Goal: Transaction & Acquisition: Purchase product/service

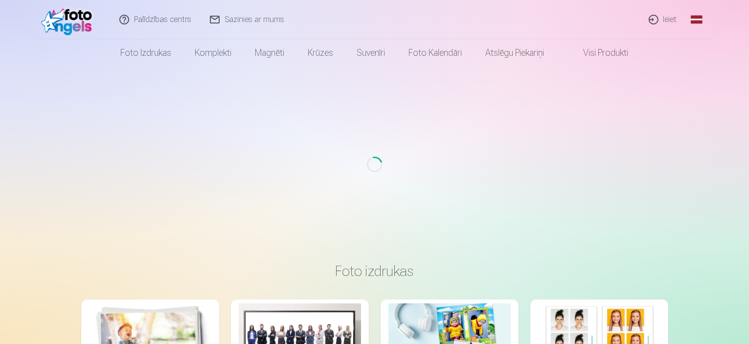
click at [667, 17] on link "Ieiet" at bounding box center [663, 19] width 47 height 39
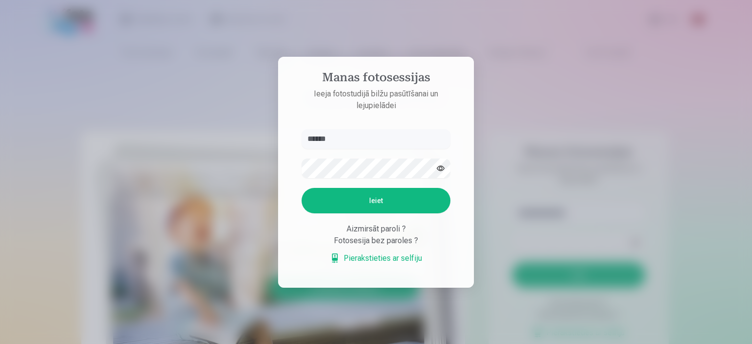
type input "******"
click at [301, 188] on button "Ieiet" at bounding box center [375, 200] width 149 height 25
click at [390, 213] on button "Ieiet" at bounding box center [375, 200] width 149 height 25
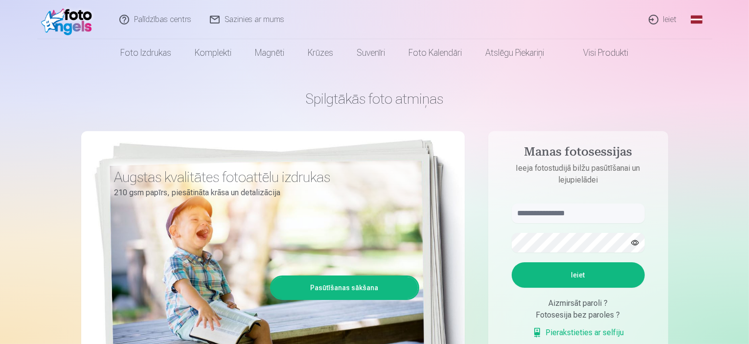
scroll to position [49, 0]
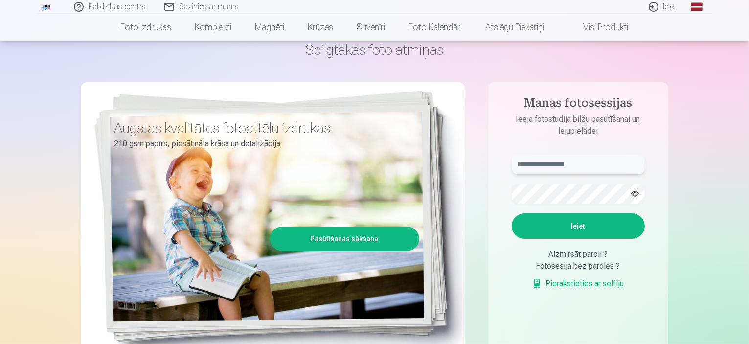
click at [600, 161] on input "text" at bounding box center [578, 165] width 133 height 20
type input "*"
click at [577, 283] on link "Pierakstieties ar selfiju" at bounding box center [578, 284] width 92 height 12
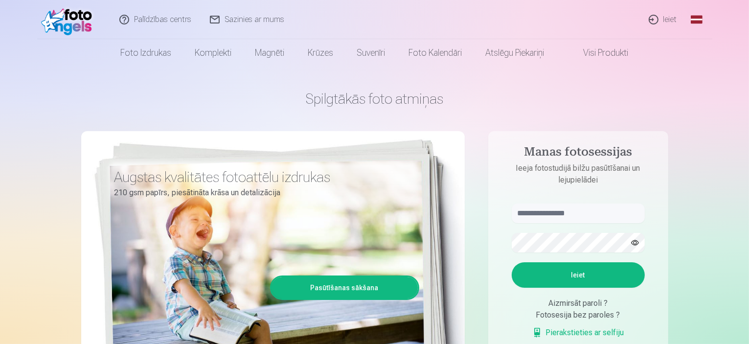
click at [357, 294] on link "Pasūtīšanas sākšana" at bounding box center [345, 288] width 146 height 22
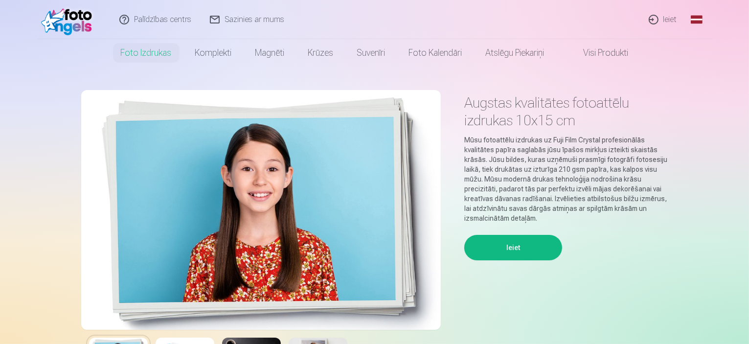
click at [505, 251] on button "Ieiet" at bounding box center [513, 247] width 98 height 25
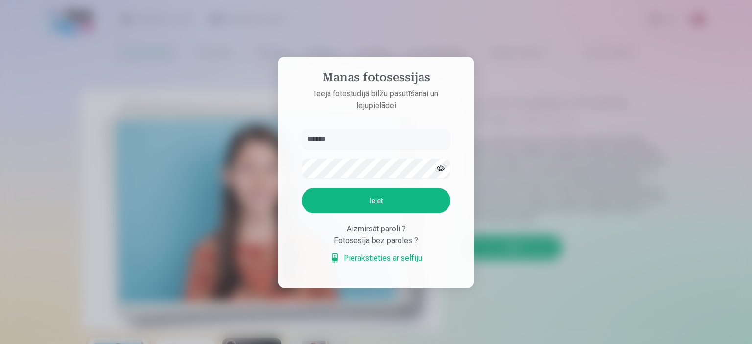
drag, startPoint x: 343, startPoint y: 140, endPoint x: 274, endPoint y: 134, distance: 69.8
click at [274, 343] on div "Manas fotosessijas Ieeja fotostudijā bilžu pasūtīšanai un lejupielādei ****** I…" at bounding box center [374, 344] width 749 height 0
type input "*"
click at [345, 137] on input "text" at bounding box center [375, 139] width 149 height 20
type input "*"
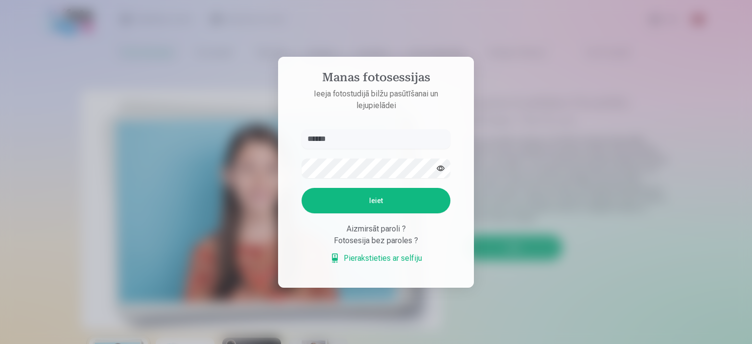
type input "******"
click at [301, 188] on button "Ieiet" at bounding box center [375, 200] width 149 height 25
click at [185, 343] on div "Manas fotosessijas Ieeja fotostudijā bilžu pasūtīšanai un lejupielādei ****** K…" at bounding box center [374, 344] width 749 height 0
click at [356, 213] on button "Ieiet" at bounding box center [375, 200] width 149 height 25
click at [160, 343] on div "Manas fotosessijas Ieeja fotostudijā bilžu pasūtīšanai un lejupielādei ****** K…" at bounding box center [374, 344] width 749 height 0
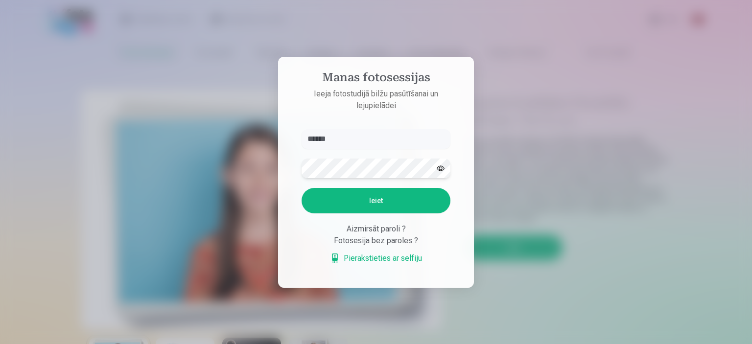
click at [301, 188] on button "Ieiet" at bounding box center [375, 200] width 149 height 25
click at [162, 343] on div "Manas fotosessijas Ieeja fotostudijā bilžu pasūtīšanai un lejupielādei ****** K…" at bounding box center [374, 344] width 749 height 0
click at [301, 188] on button "Ieiet" at bounding box center [375, 200] width 149 height 25
click at [159, 343] on div "Manas fotosessijas Ieeja fotostudijā bilžu pasūtīšanai un lejupielādei ****** K…" at bounding box center [374, 344] width 749 height 0
click at [301, 188] on button "Ieiet" at bounding box center [375, 200] width 149 height 25
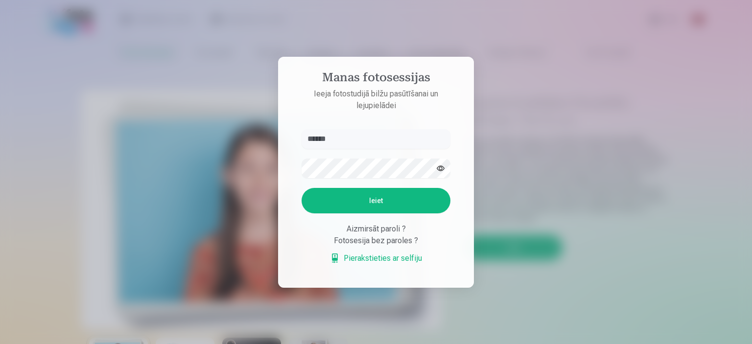
click at [386, 235] on div "Aizmirsāt paroli ?" at bounding box center [375, 229] width 149 height 12
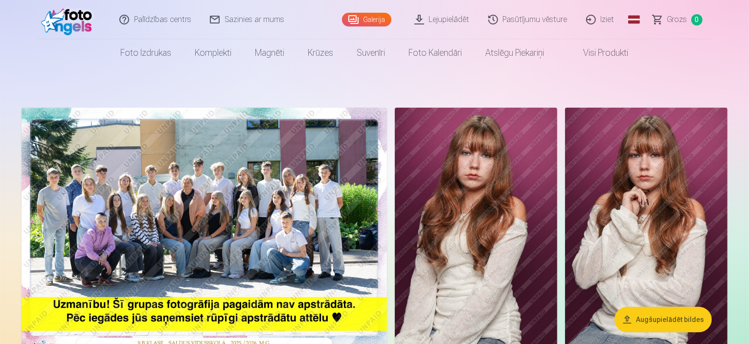
click at [116, 211] on img at bounding box center [204, 230] width 365 height 244
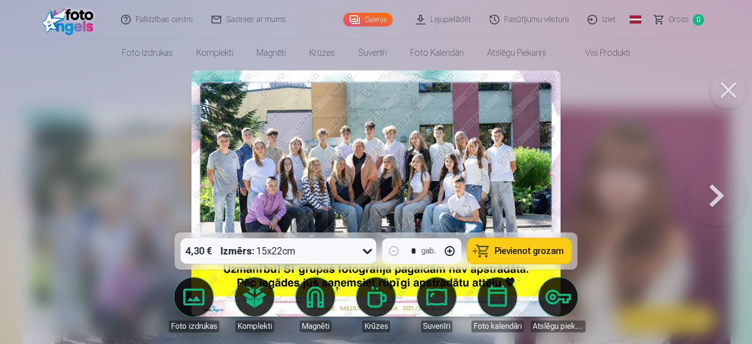
click at [373, 165] on img at bounding box center [375, 193] width 369 height 246
click at [720, 98] on button at bounding box center [727, 89] width 39 height 39
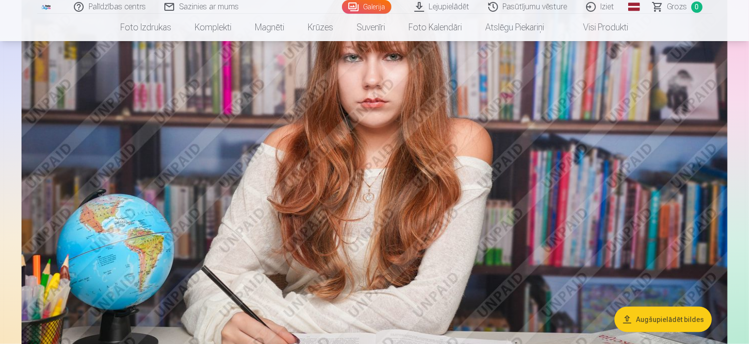
scroll to position [1517, 0]
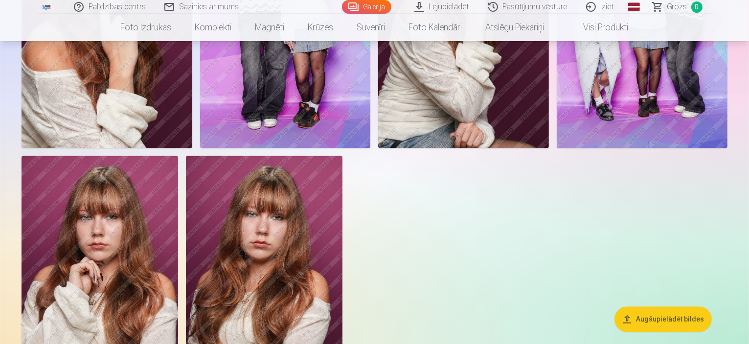
click at [371, 119] on img at bounding box center [285, 20] width 171 height 256
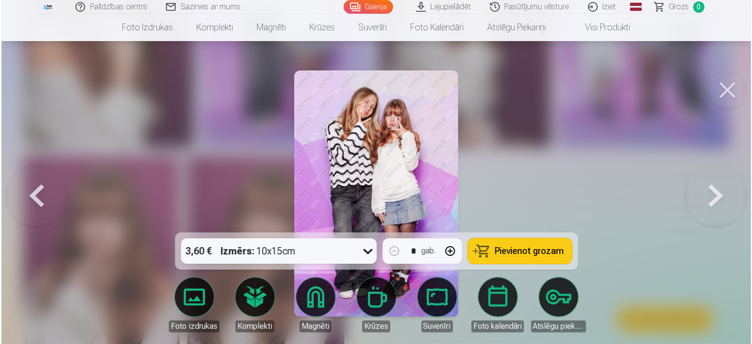
scroll to position [2012, 0]
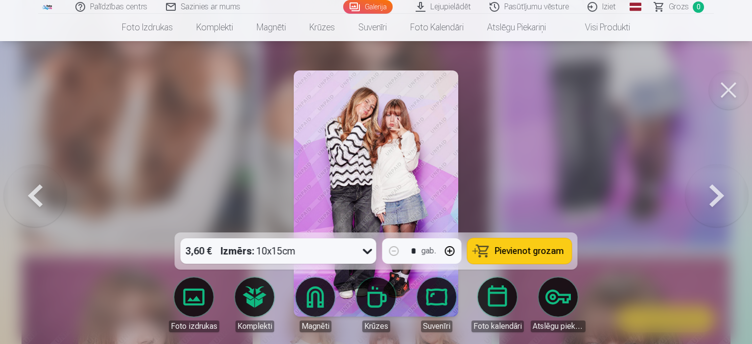
click at [736, 84] on button at bounding box center [727, 89] width 39 height 39
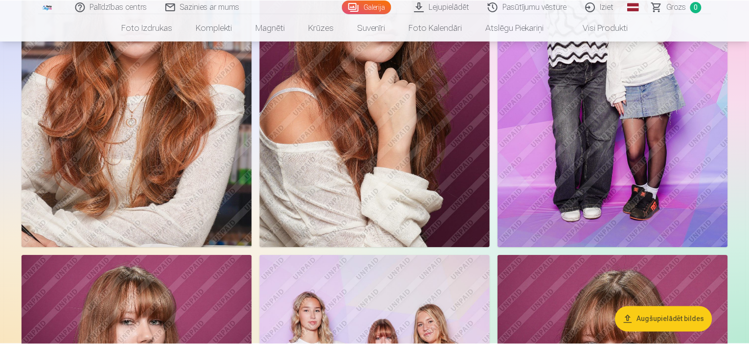
scroll to position [2006, 0]
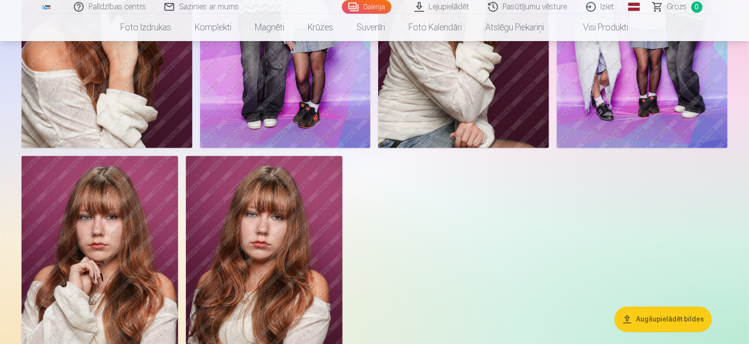
click at [378, 2] on link "Galerija" at bounding box center [366, 7] width 49 height 14
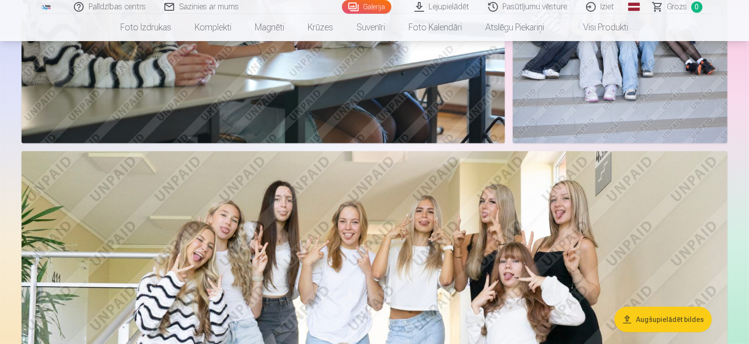
scroll to position [391, 0]
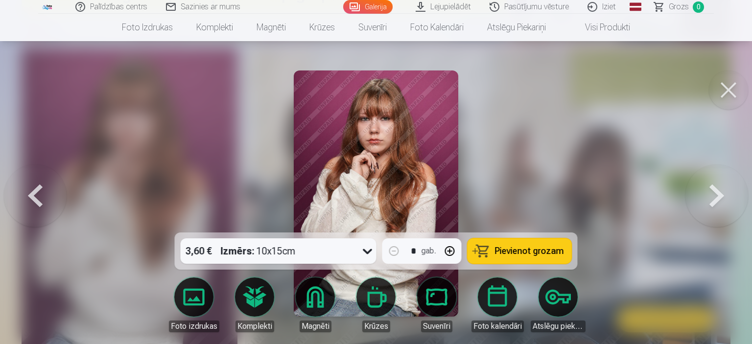
click at [717, 86] on button at bounding box center [727, 89] width 39 height 39
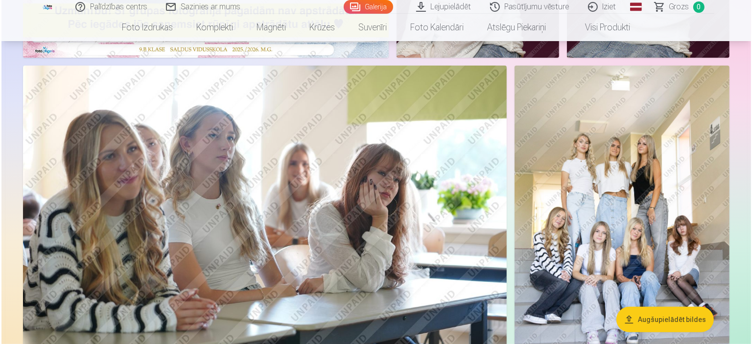
scroll to position [196, 0]
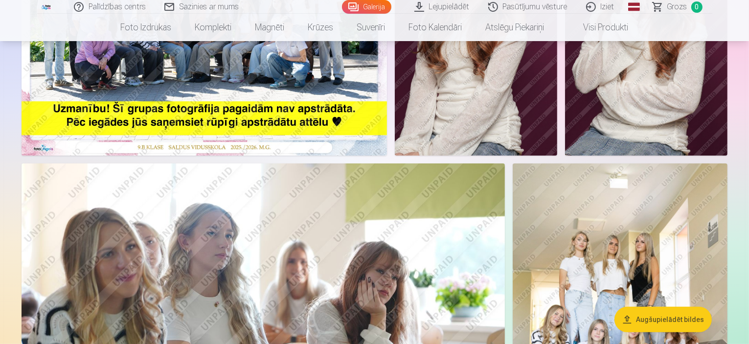
click at [565, 156] on img at bounding box center [646, 34] width 162 height 244
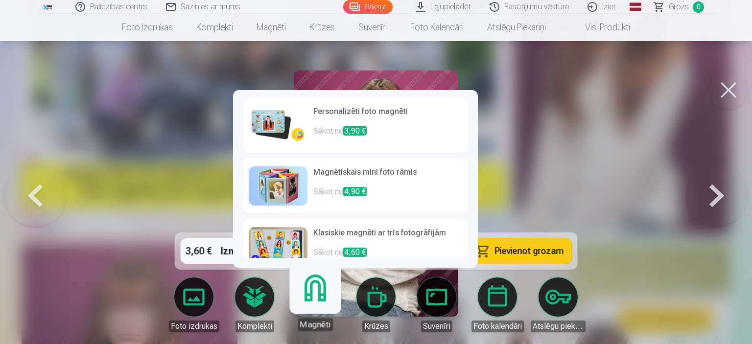
click at [384, 129] on p "Sākot no 3,90 €" at bounding box center [387, 135] width 149 height 20
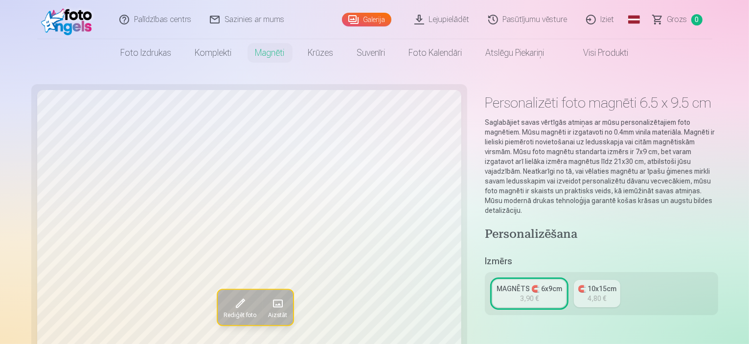
click at [588, 294] on div "4,80 €" at bounding box center [597, 299] width 19 height 10
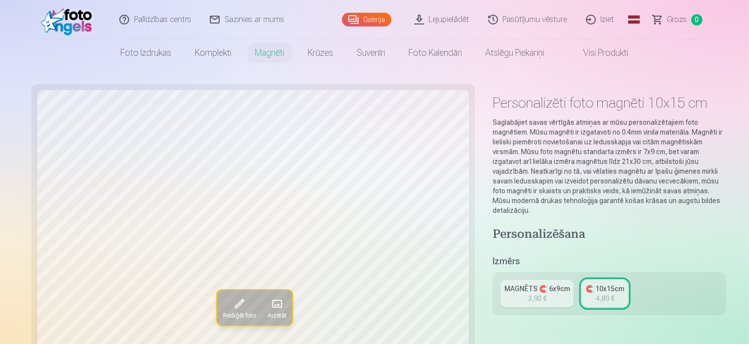
click at [501, 280] on link "MAGNĒTS 🧲 6x9cm 3,90 €" at bounding box center [537, 293] width 73 height 27
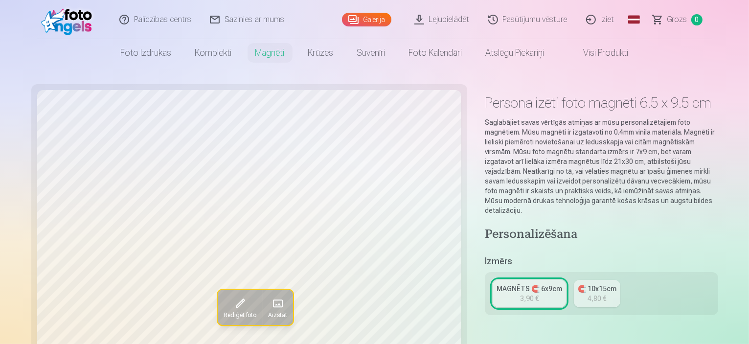
click at [493, 280] on link "MAGNĒTS 🧲 6x9cm 3,90 €" at bounding box center [529, 293] width 73 height 27
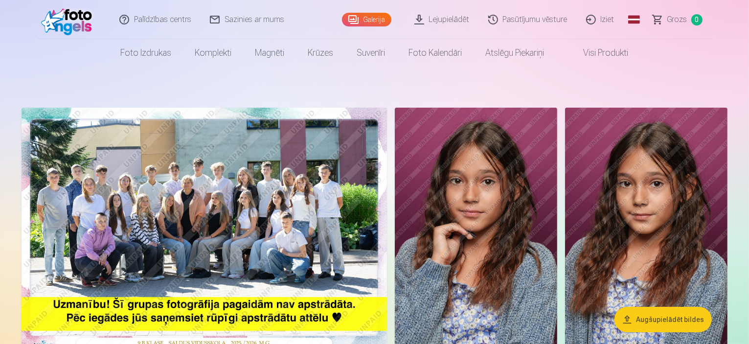
click at [387, 214] on img at bounding box center [204, 230] width 365 height 244
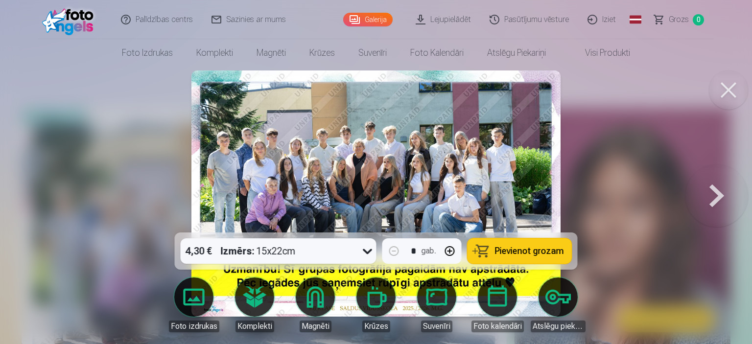
click at [714, 197] on button at bounding box center [716, 193] width 63 height 58
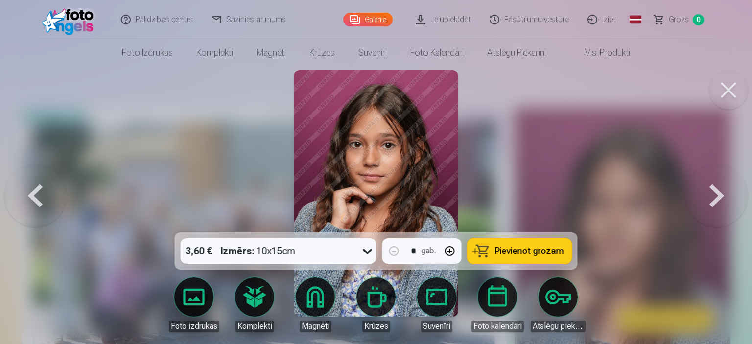
click at [714, 196] on button at bounding box center [716, 193] width 63 height 58
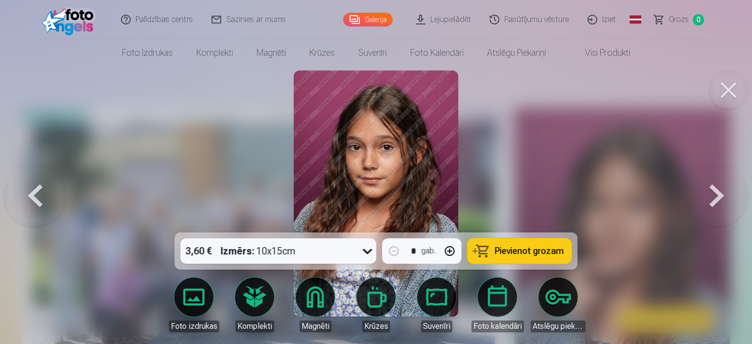
click at [714, 196] on button at bounding box center [716, 193] width 63 height 58
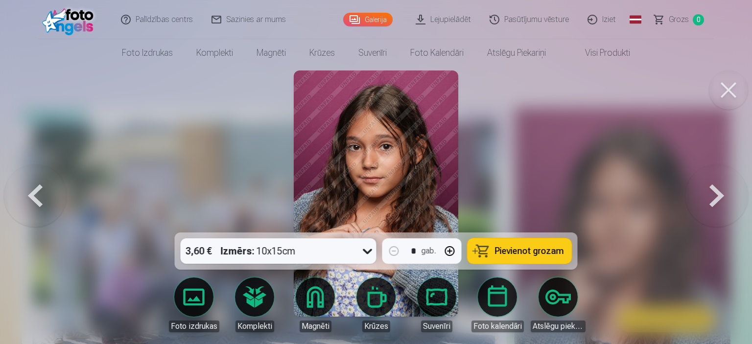
drag, startPoint x: 650, startPoint y: 172, endPoint x: 508, endPoint y: 88, distance: 165.0
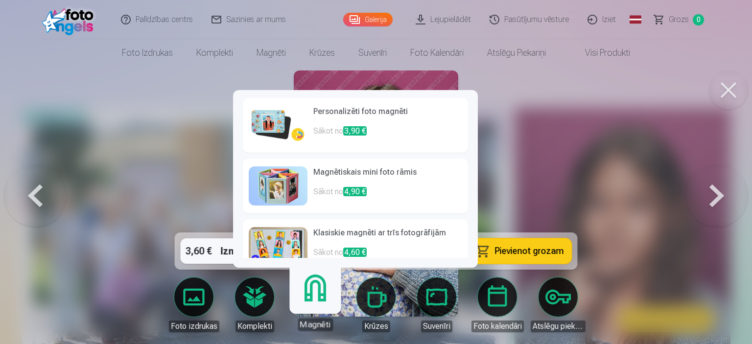
click at [315, 303] on link "Magnēti" at bounding box center [315, 301] width 60 height 60
click at [370, 127] on p "Sākot no 3,90 €" at bounding box center [387, 135] width 149 height 20
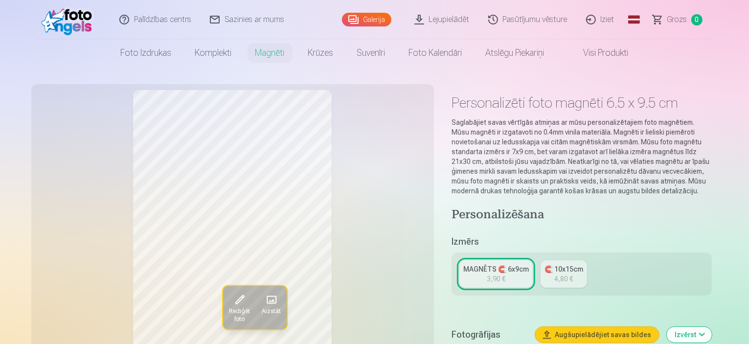
click at [263, 301] on span at bounding box center [271, 300] width 16 height 16
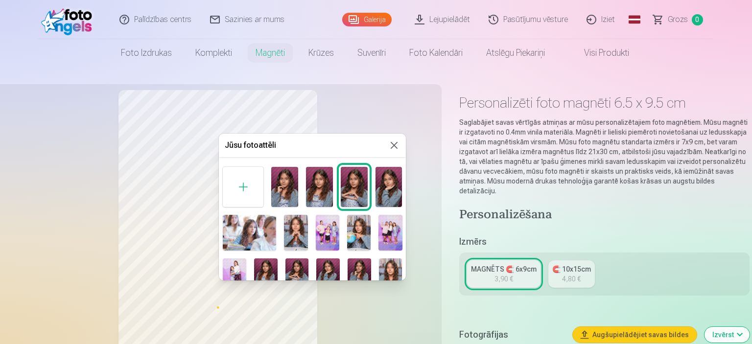
click at [392, 143] on button at bounding box center [394, 145] width 12 height 12
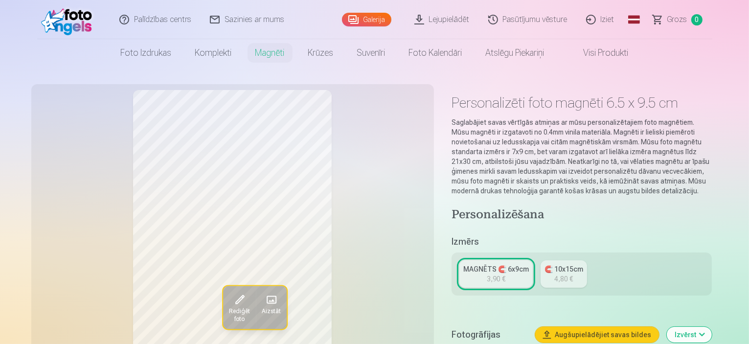
click at [369, 14] on link "Galerija" at bounding box center [366, 20] width 49 height 14
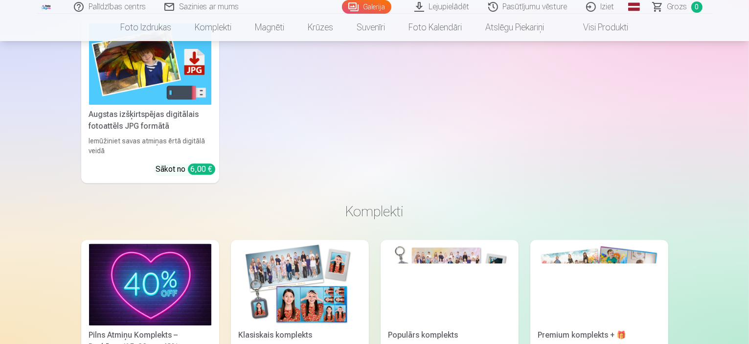
scroll to position [2358, 0]
